Goal: Find specific page/section: Find specific page/section

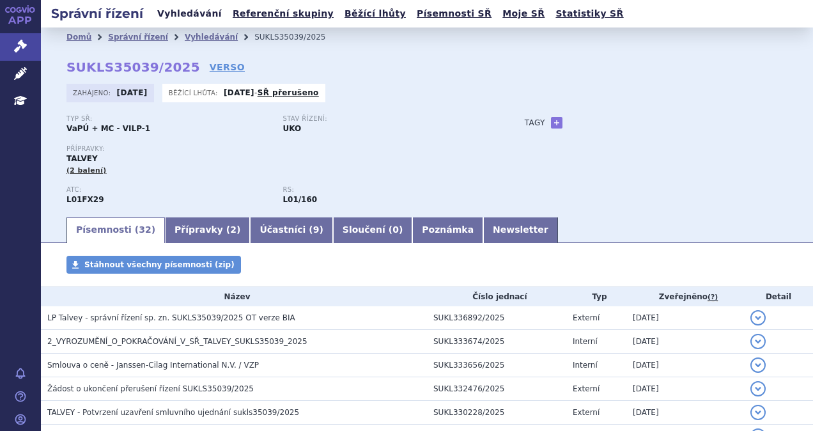
click at [179, 13] on link "Vyhledávání" at bounding box center [189, 13] width 72 height 17
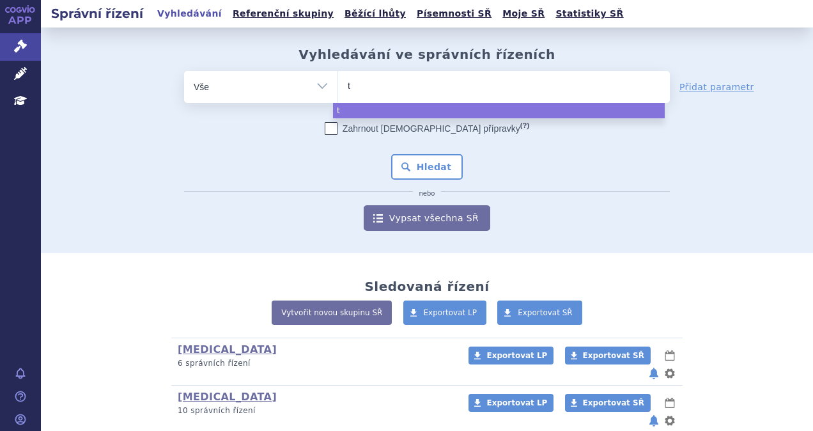
type input "ta"
type input "talv"
type input "talve"
type input "talvey"
select select "talvey"
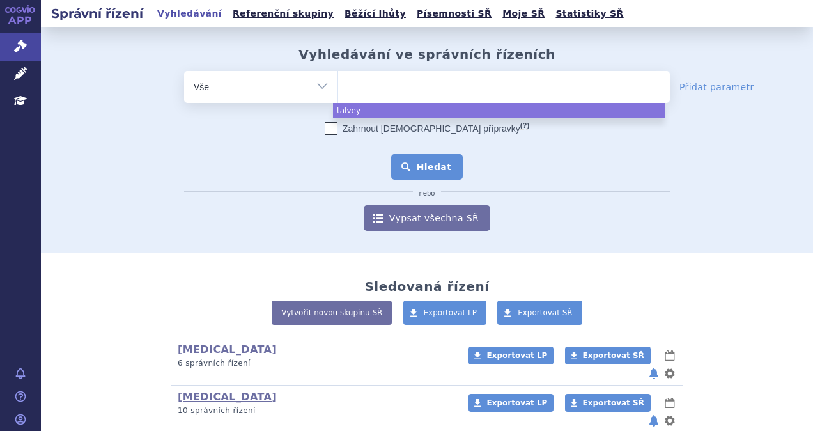
click at [427, 164] on button "Hledat" at bounding box center [427, 167] width 72 height 26
